Goal: Information Seeking & Learning: Learn about a topic

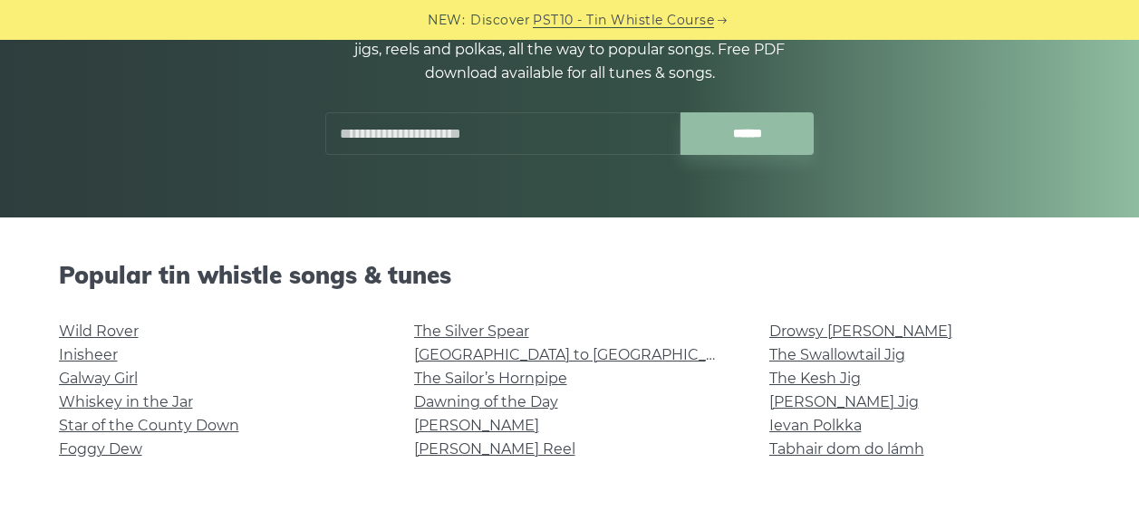
scroll to position [272, 0]
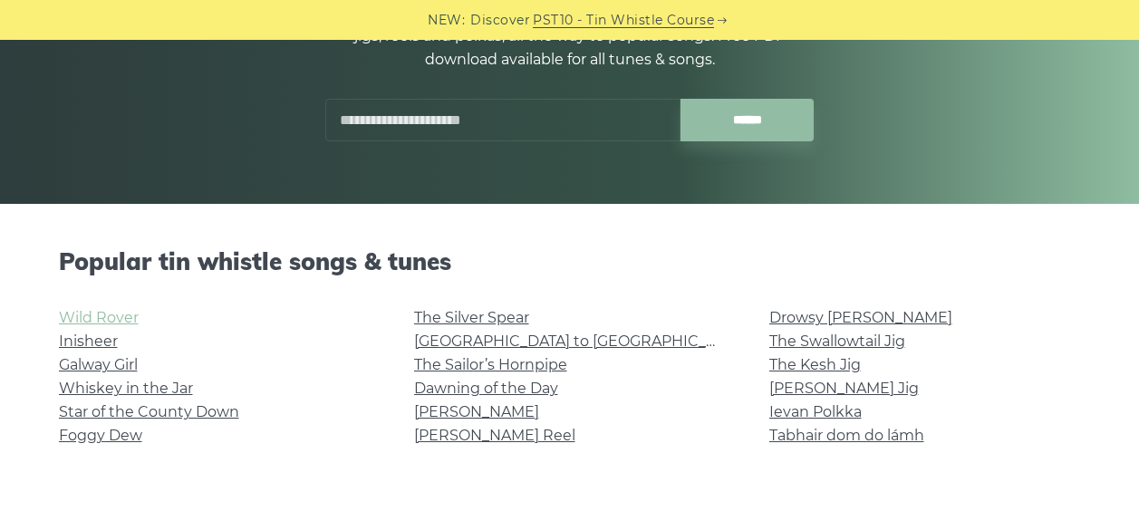
click at [107, 309] on link "Wild Rover" at bounding box center [99, 317] width 80 height 17
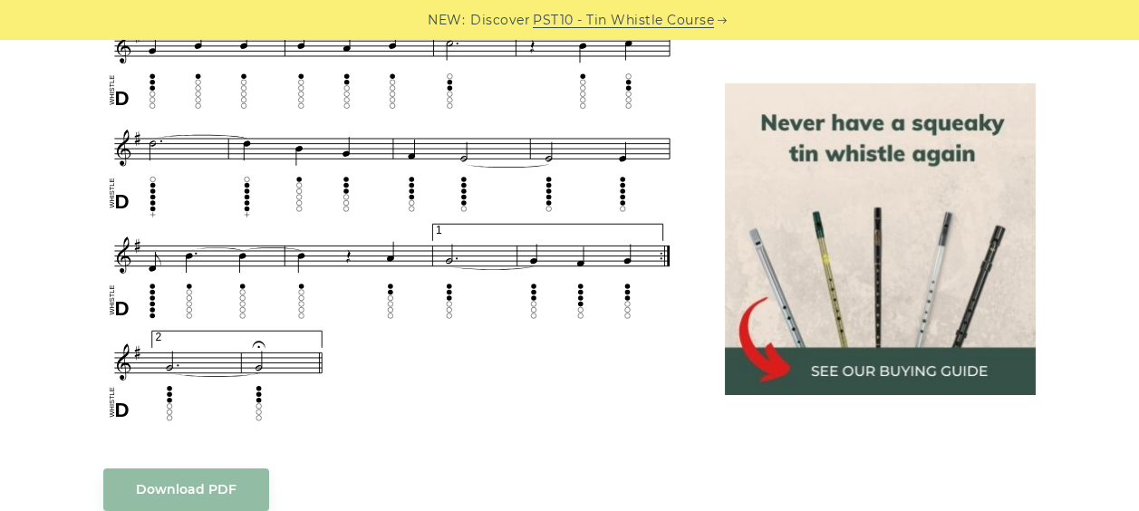
scroll to position [1268, 0]
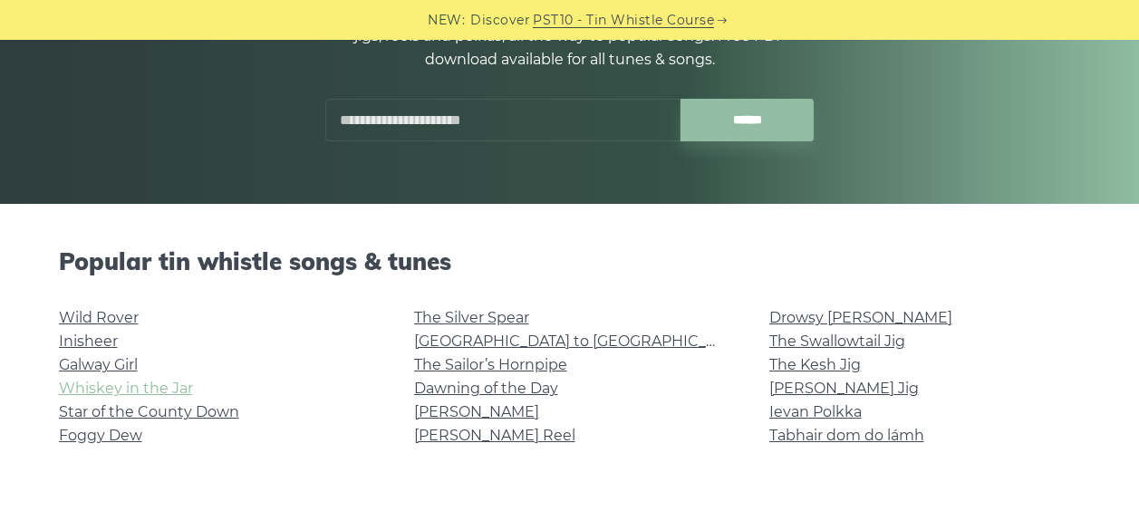
click at [132, 387] on link "Whiskey in the Jar" at bounding box center [126, 388] width 134 height 17
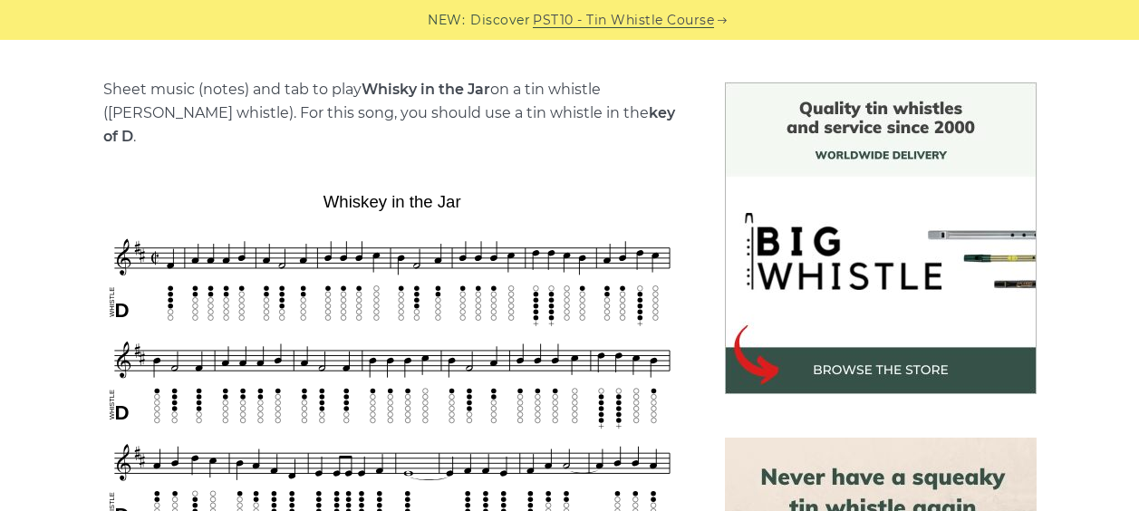
scroll to position [453, 0]
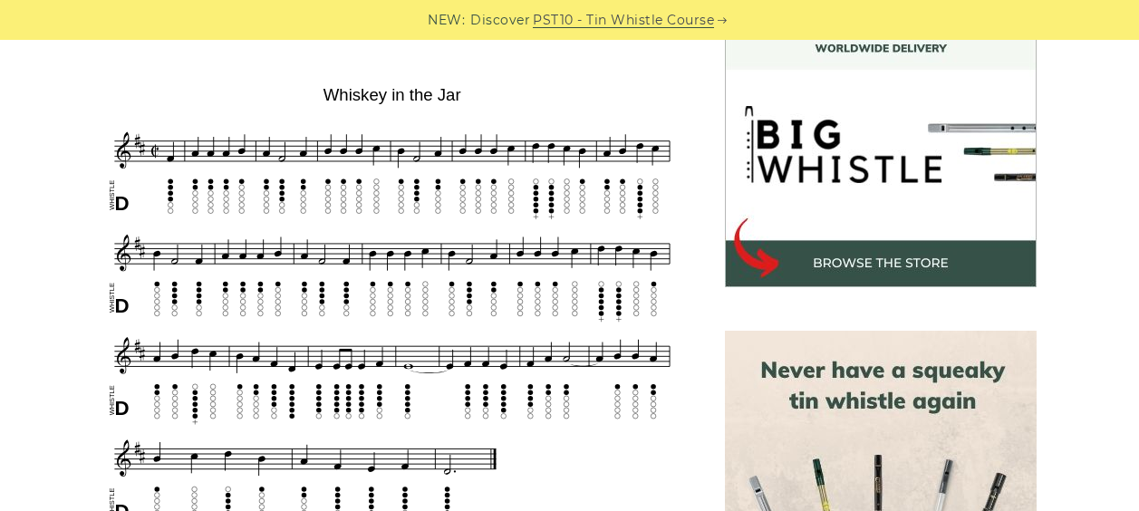
scroll to position [634, 0]
